Goal: Information Seeking & Learning: Check status

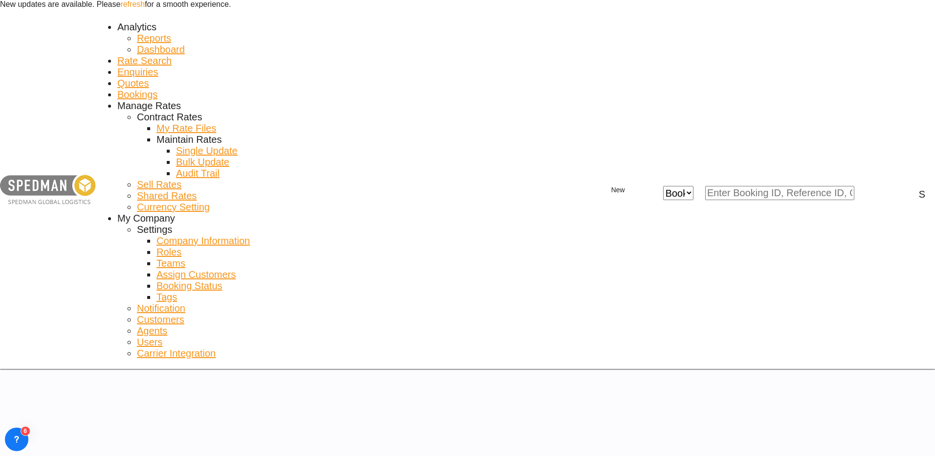
click at [145, 8] on link "refresh" at bounding box center [132, 4] width 24 height 8
